Goal: Task Accomplishment & Management: Use online tool/utility

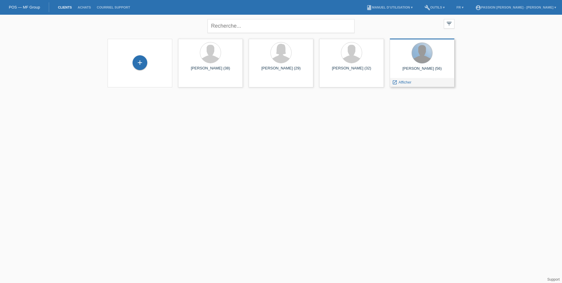
click at [425, 54] on div at bounding box center [422, 53] width 21 height 21
click at [402, 81] on span "Afficher" at bounding box center [405, 82] width 13 height 4
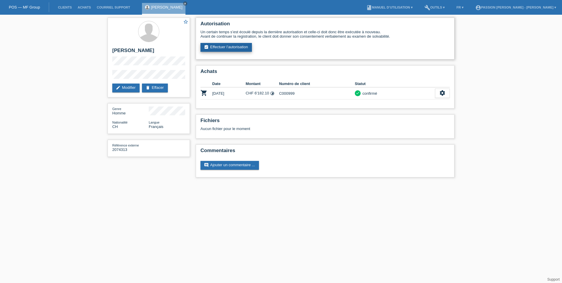
click at [228, 45] on link "assignment_turned_in Effectuer l’autorisation" at bounding box center [226, 47] width 51 height 9
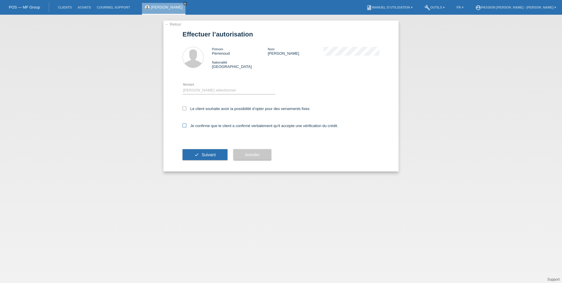
click at [185, 124] on icon at bounding box center [185, 125] width 4 height 4
click at [185, 124] on input "Je confirme que le client a confirmé verbalement qu'il accepte une vérification…" at bounding box center [185, 125] width 4 height 4
checkbox input "true"
click at [201, 155] on button "check Suivant" at bounding box center [205, 154] width 45 height 11
click at [217, 89] on select "Veuillez sélectionner CHF 1.00 - CHF 499.00 CHF 500.00 - CHF 1'999.00 CHF 2'000…" at bounding box center [229, 90] width 93 height 7
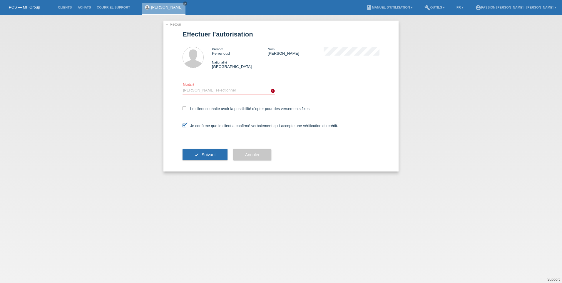
select select "3"
click at [183, 87] on select "Veuillez sélectionner CHF 1.00 - CHF 499.00 CHF 500.00 - CHF 1'999.00 CHF 2'000…" at bounding box center [229, 90] width 93 height 7
click at [121, 116] on div "← Retour Effectuer l’autorisation Prénom Perrenoud Nom Stéphane Nationalité Sui…" at bounding box center [281, 149] width 562 height 268
click at [180, 24] on link "← Retour" at bounding box center [173, 24] width 16 height 4
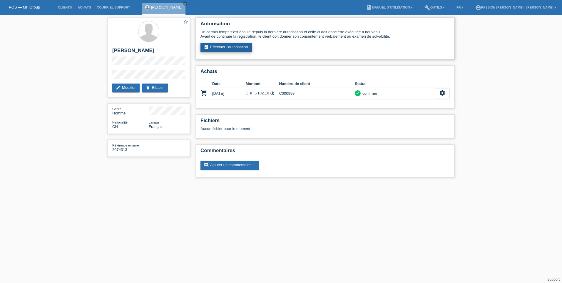
click at [218, 49] on link "assignment_turned_in Effectuer l’autorisation" at bounding box center [226, 47] width 51 height 9
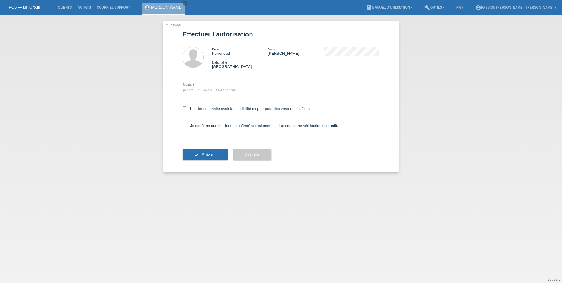
click at [185, 126] on icon at bounding box center [185, 125] width 4 height 4
click at [185, 126] on input "Je confirme que le client a confirmé verbalement qu'il accepte une vérification…" at bounding box center [185, 125] width 4 height 4
checkbox input "true"
click at [201, 89] on select "Veuillez sélectionner CHF 1.00 - CHF 499.00 CHF 500.00 - CHF 1'999.00 CHF 2'000…" at bounding box center [229, 90] width 93 height 7
select select "3"
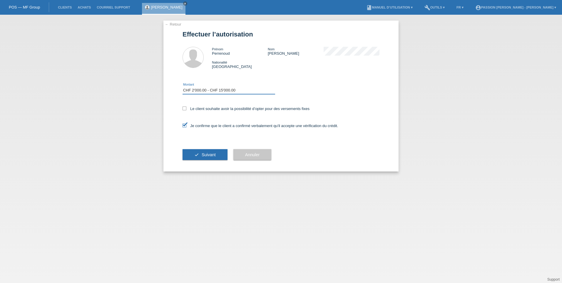
click at [183, 87] on select "Veuillez sélectionner CHF 1.00 - CHF 499.00 CHF 500.00 - CHF 1'999.00 CHF 2'000…" at bounding box center [229, 90] width 93 height 7
click at [196, 154] on icon "check" at bounding box center [196, 154] width 5 height 5
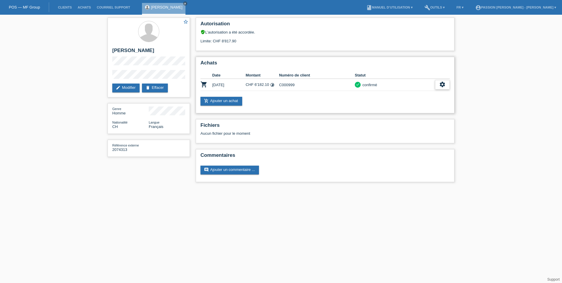
click at [443, 83] on icon "settings" at bounding box center [442, 84] width 6 height 6
click at [410, 95] on span "Afficher" at bounding box center [405, 93] width 15 height 7
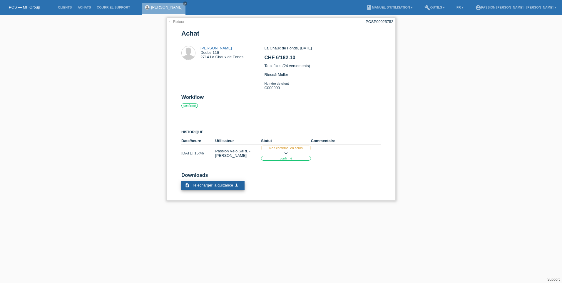
click at [217, 188] on link "description Télécharger la quittance get_app" at bounding box center [212, 185] width 63 height 9
click at [174, 24] on div "← Retour POSP00025752 Achat Perrenoud Stéphane Doubs 116 2714 La Chaux de Fonds…" at bounding box center [280, 109] width 229 height 183
click at [172, 18] on div "← Retour POSP00025752 Achat Perrenoud Stéphane Doubs 116 2714 La Chaux de Fonds…" at bounding box center [280, 109] width 229 height 183
click at [171, 21] on link "← Retour" at bounding box center [176, 21] width 16 height 4
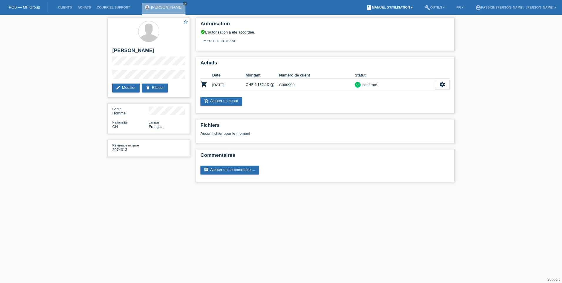
click at [416, 7] on link "book Manuel d’utilisation ▾" at bounding box center [389, 8] width 52 height 4
click at [448, 6] on link "build Outils ▾" at bounding box center [435, 8] width 26 height 4
click at [467, 6] on link "FR ▾" at bounding box center [460, 8] width 13 height 4
drag, startPoint x: 528, startPoint y: 65, endPoint x: 532, endPoint y: 49, distance: 17.0
click at [528, 65] on div "star_border [PERSON_NAME] edit Modifier delete Effacer Genre Homme Nationalité …" at bounding box center [281, 101] width 562 height 173
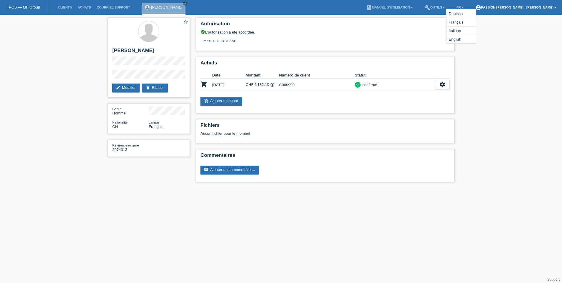
click at [554, 7] on link "account_circle Passion [PERSON_NAME] - [PERSON_NAME] ▾" at bounding box center [515, 8] width 87 height 4
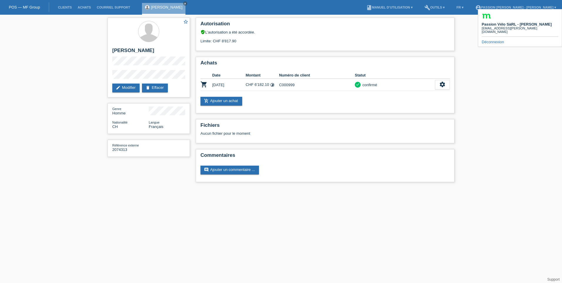
click at [505, 124] on div "star_border [PERSON_NAME] edit Modifier delete Effacer Genre Homme Nationalité …" at bounding box center [281, 101] width 562 height 173
click at [306, 188] on html "POS — MF Group Clients Achats Courriel Support [PERSON_NAME] close menu" at bounding box center [281, 94] width 562 height 188
